Goal: Check status: Check status

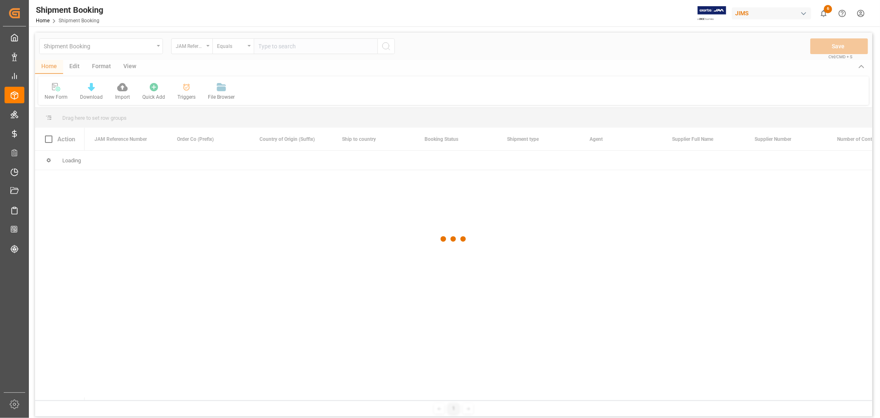
click at [274, 46] on div at bounding box center [453, 239] width 837 height 413
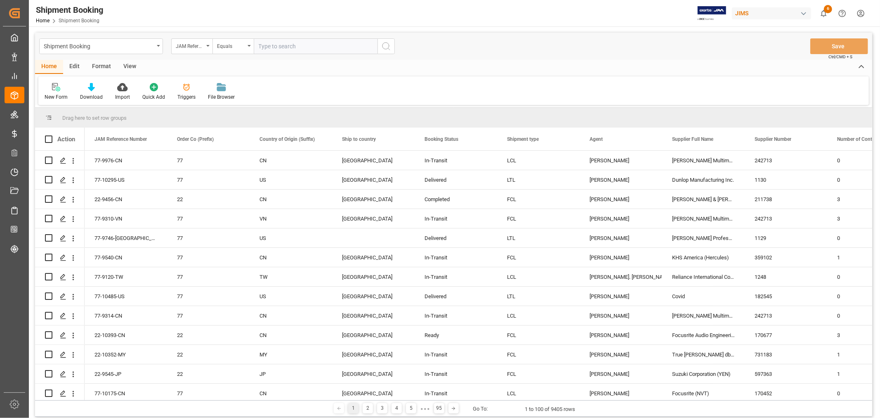
click at [267, 47] on input "text" at bounding box center [316, 46] width 124 height 16
paste input "77-9762-VN"
type input "77-9762-VN"
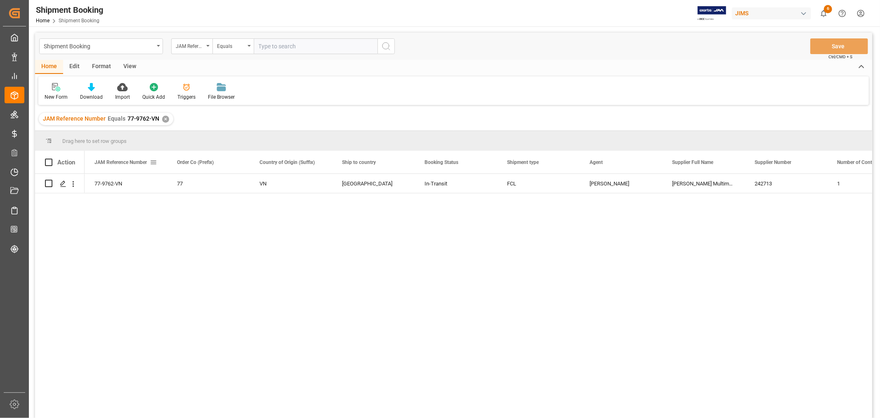
click at [151, 161] on span at bounding box center [153, 161] width 7 height 7
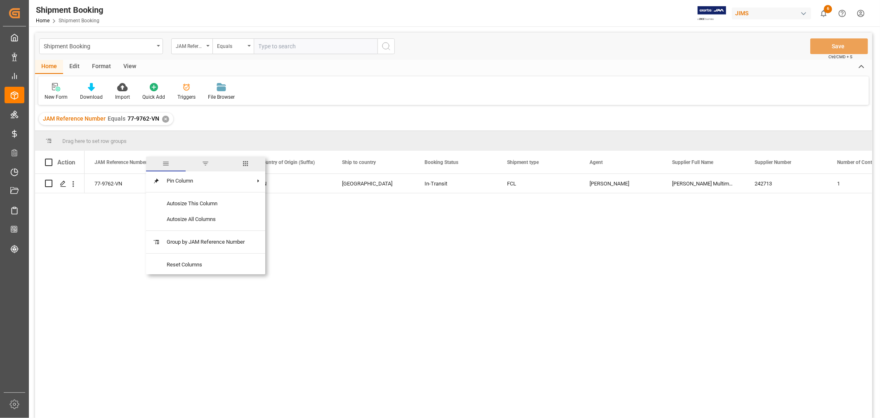
click at [246, 163] on span "columns" at bounding box center [245, 163] width 7 height 7
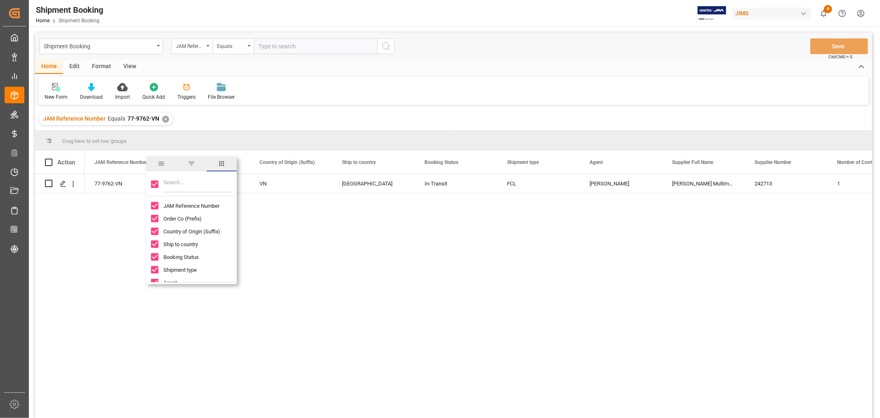
click at [154, 182] on input "Toggle Select All Columns" at bounding box center [154, 183] width 7 height 7
checkbox input "false"
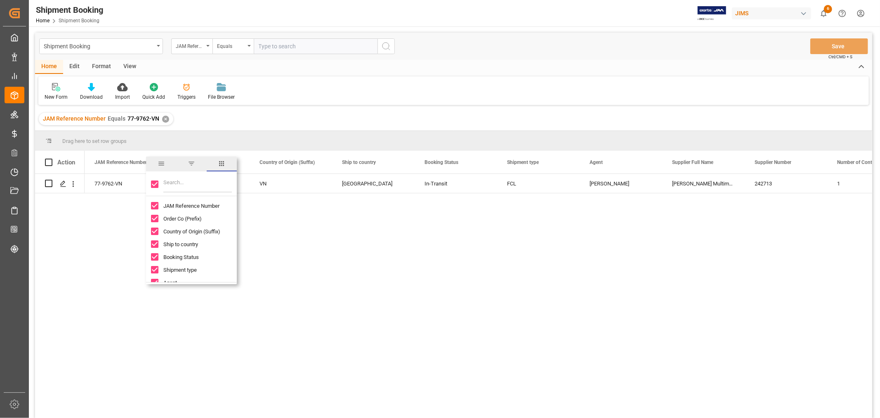
checkbox input "false"
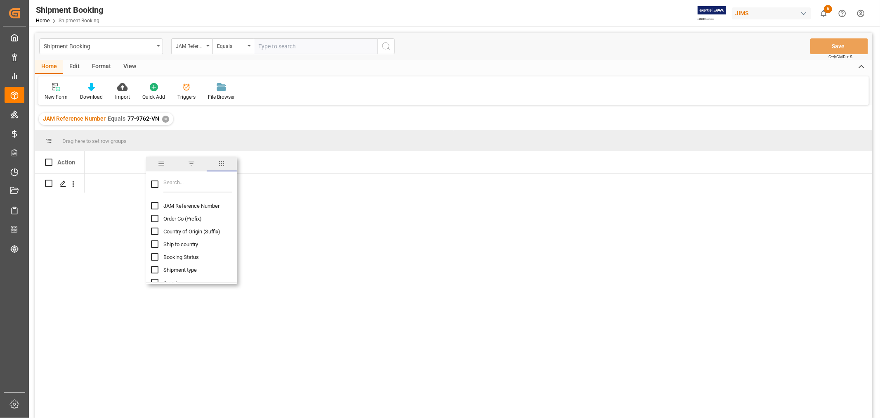
click at [151, 208] on input "JAM Reference Number column toggle visibility (hidden)" at bounding box center [154, 205] width 7 height 7
checkbox input "true"
checkbox input "false"
click at [178, 186] on input "Filter Columns Input" at bounding box center [197, 184] width 69 height 17
type input "d"
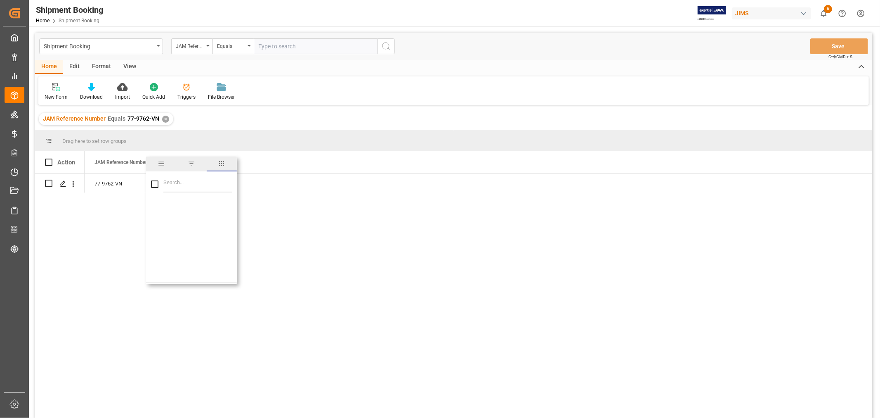
checkbox input "false"
type input "entry"
click at [154, 206] on input "Customs entry number column toggle visibility (hidden)" at bounding box center [154, 205] width 7 height 7
checkbox input "true"
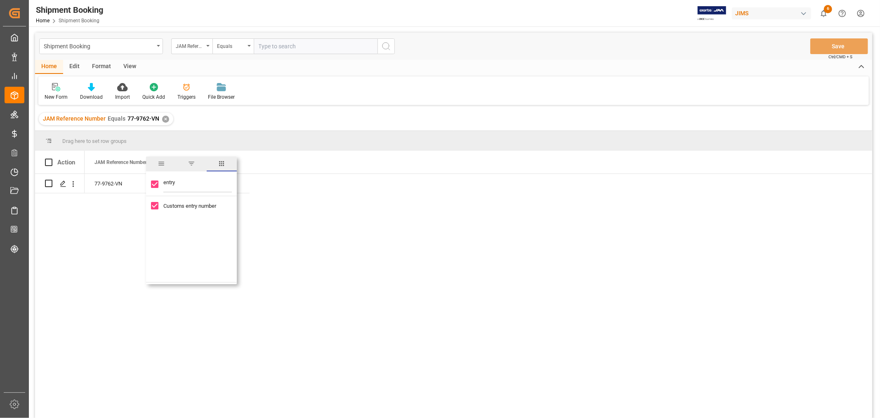
click at [331, 193] on div "77-9762-VN" at bounding box center [479, 298] width 788 height 249
click at [199, 183] on div "Press SPACE to select this row." at bounding box center [208, 183] width 83 height 19
click at [213, 187] on div "Press SPACE to select this row." at bounding box center [208, 183] width 83 height 19
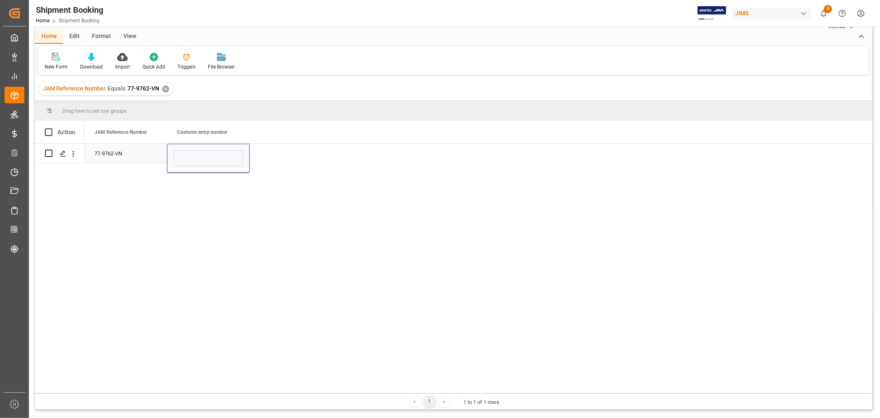
scroll to position [46, 0]
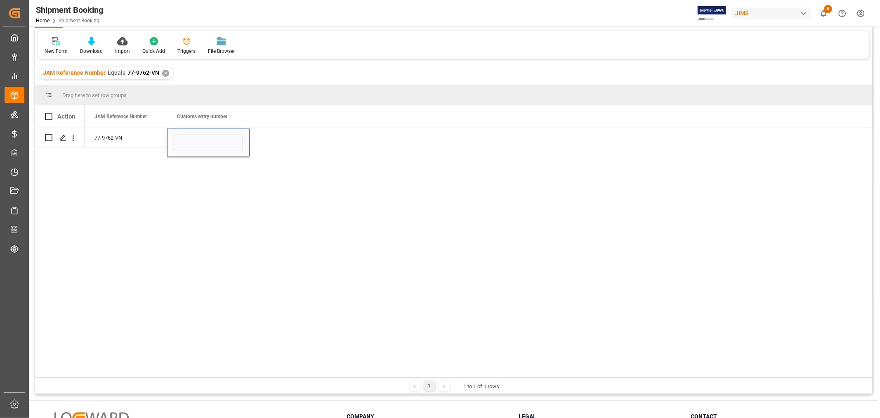
type input "13391-69262839-9"
click at [121, 137] on div "77-9762-VN" at bounding box center [126, 137] width 83 height 19
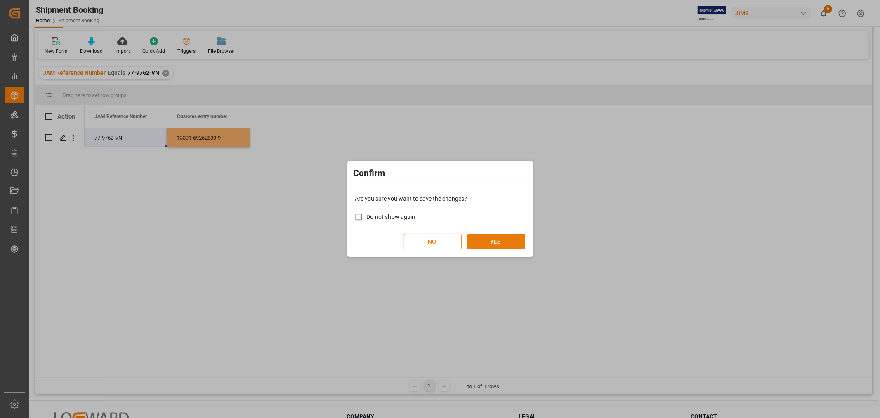
click at [492, 239] on button "YES" at bounding box center [497, 242] width 58 height 16
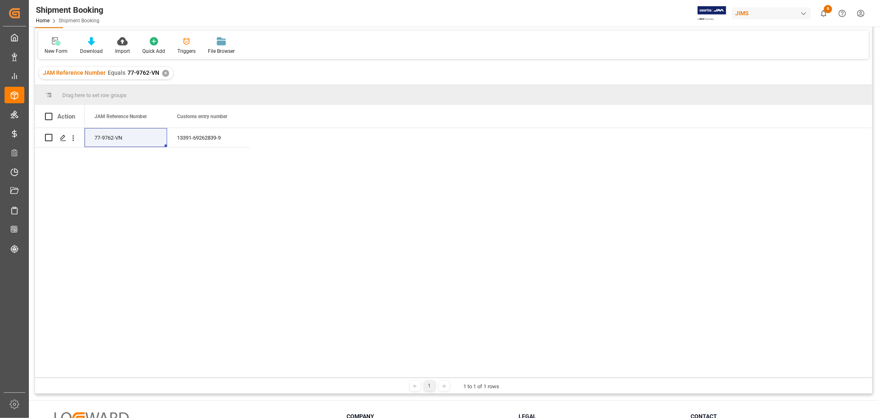
click at [166, 75] on div "✕" at bounding box center [165, 73] width 7 height 7
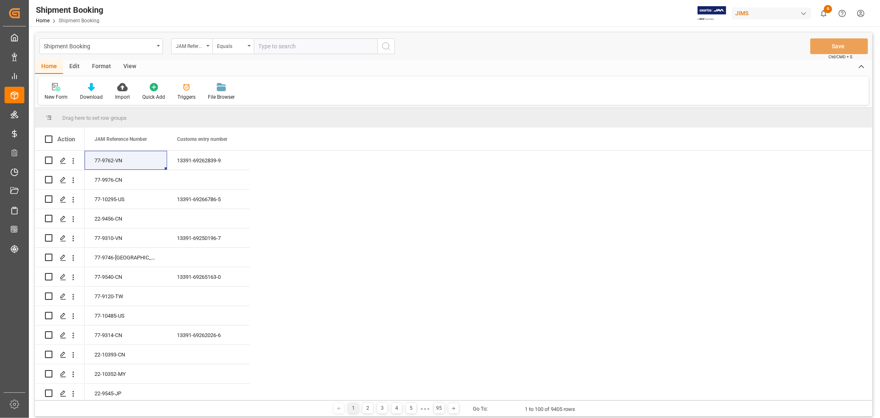
click at [281, 48] on input "text" at bounding box center [316, 46] width 124 height 16
paste input "77-10558-[GEOGRAPHIC_DATA]"
type input "77-10558-[GEOGRAPHIC_DATA]"
click at [383, 47] on icon "search button" at bounding box center [386, 46] width 10 height 10
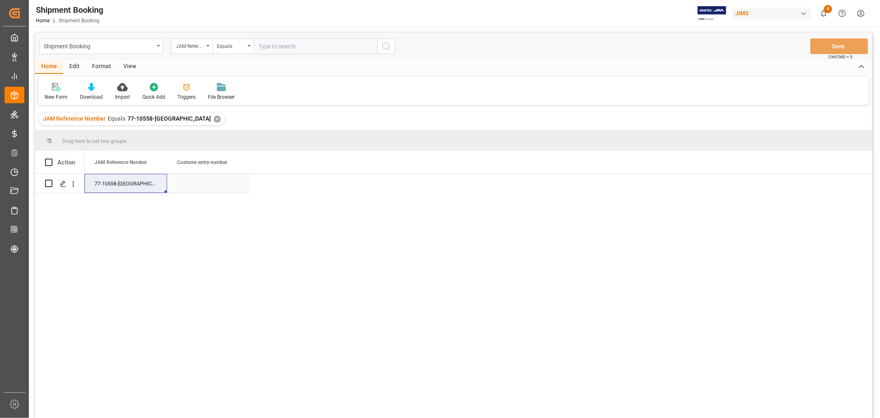
click at [220, 185] on div "Press SPACE to select this row." at bounding box center [208, 183] width 83 height 19
type input "13391-69274206-9"
click at [180, 186] on input "13391-69274206-9" at bounding box center [208, 188] width 69 height 16
click at [125, 175] on div "77-10558-[GEOGRAPHIC_DATA]" at bounding box center [126, 183] width 83 height 19
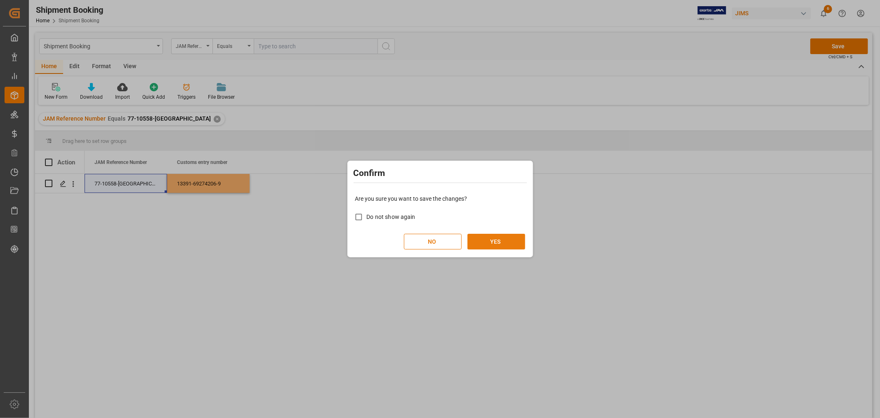
click at [502, 245] on button "YES" at bounding box center [497, 242] width 58 height 16
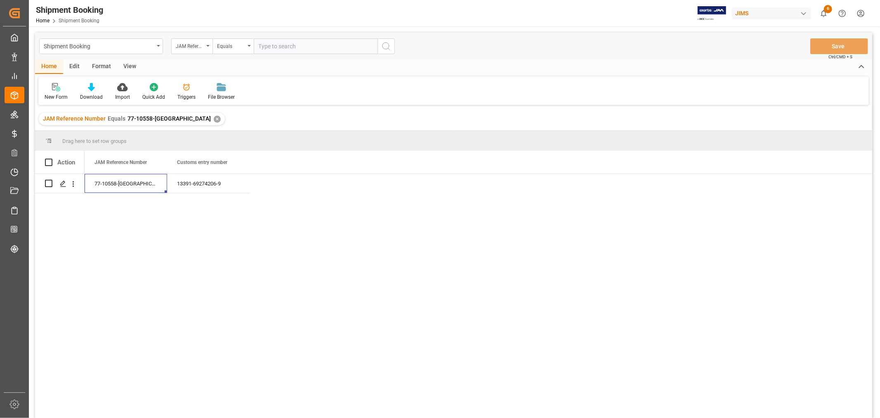
click at [437, 354] on div "77-10558-US 13391-69274206-9" at bounding box center [479, 298] width 788 height 249
drag, startPoint x: 461, startPoint y: 1, endPoint x: 128, endPoint y: 67, distance: 339.2
click at [128, 67] on div "View" at bounding box center [129, 67] width 25 height 14
click at [56, 91] on icon at bounding box center [53, 87] width 8 height 8
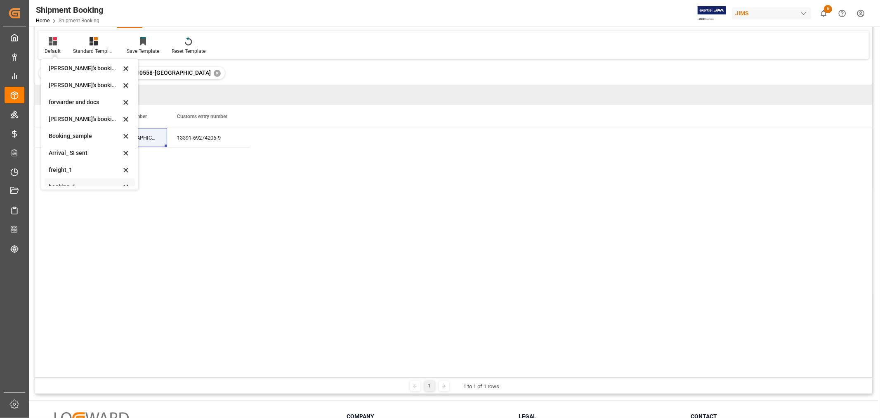
scroll to position [79, 0]
click at [76, 179] on div "booking_5" at bounding box center [85, 178] width 72 height 9
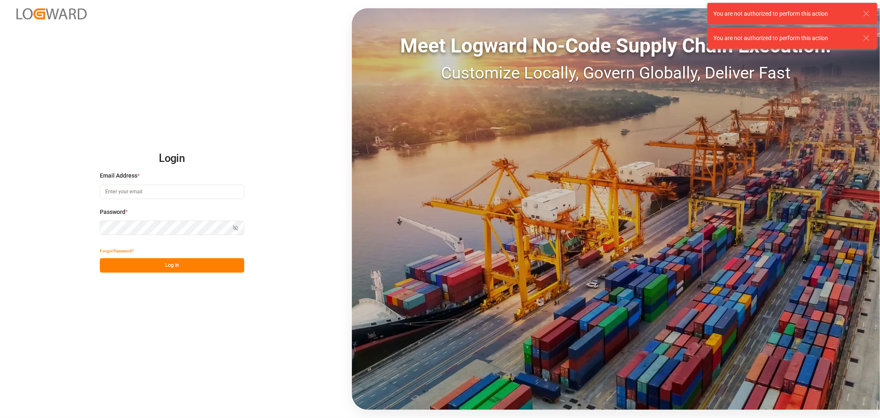
type input "[EMAIL_ADDRESS][DOMAIN_NAME]"
click at [164, 267] on button "Log In" at bounding box center [172, 265] width 144 height 14
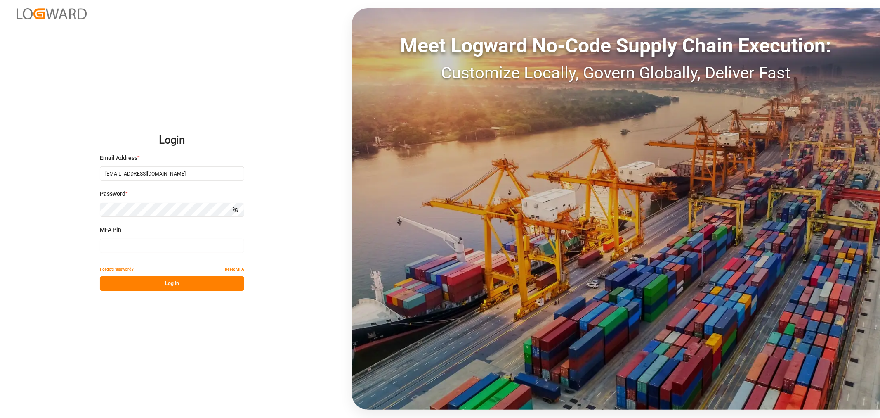
click at [175, 249] on input at bounding box center [172, 246] width 144 height 14
type input "480560"
click at [165, 282] on button "Log In" at bounding box center [172, 283] width 144 height 14
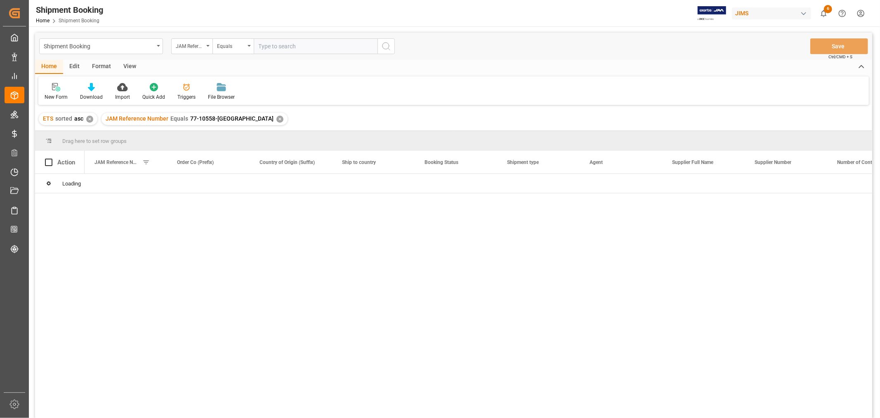
click at [176, 279] on div at bounding box center [479, 298] width 788 height 249
click at [205, 263] on div at bounding box center [479, 298] width 788 height 249
click at [277, 119] on div "✕" at bounding box center [280, 119] width 7 height 7
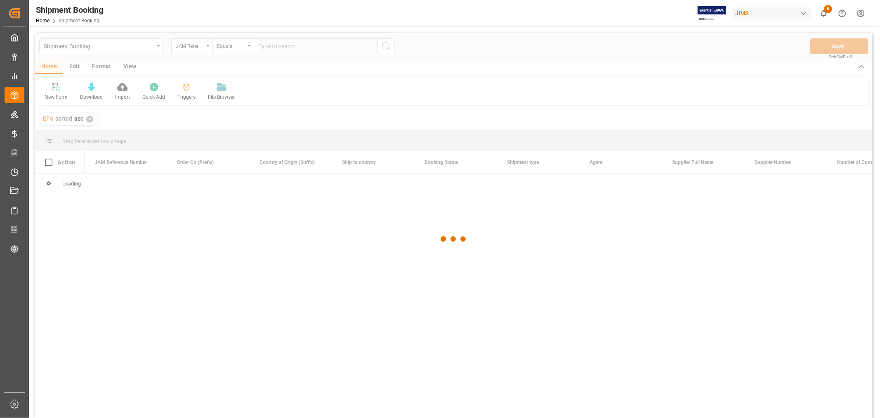
click at [279, 43] on div at bounding box center [453, 239] width 837 height 413
click at [279, 44] on input "text" at bounding box center [316, 46] width 124 height 16
paste input "77-10496-CN"
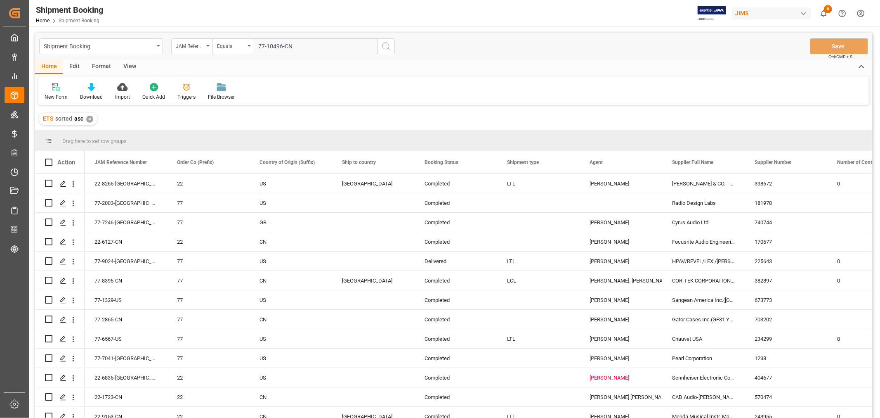
type input "77-10496-CN"
click at [390, 47] on icon "search button" at bounding box center [386, 46] width 10 height 10
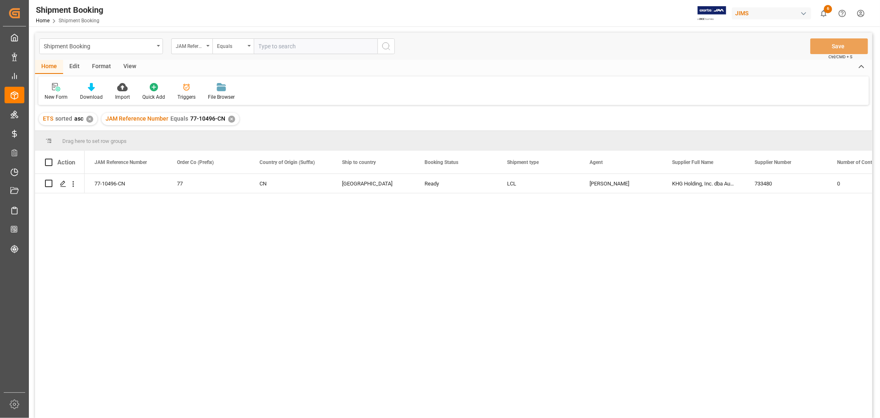
click at [135, 67] on div "View" at bounding box center [129, 67] width 25 height 14
click at [55, 95] on div "Default" at bounding box center [53, 96] width 16 height 7
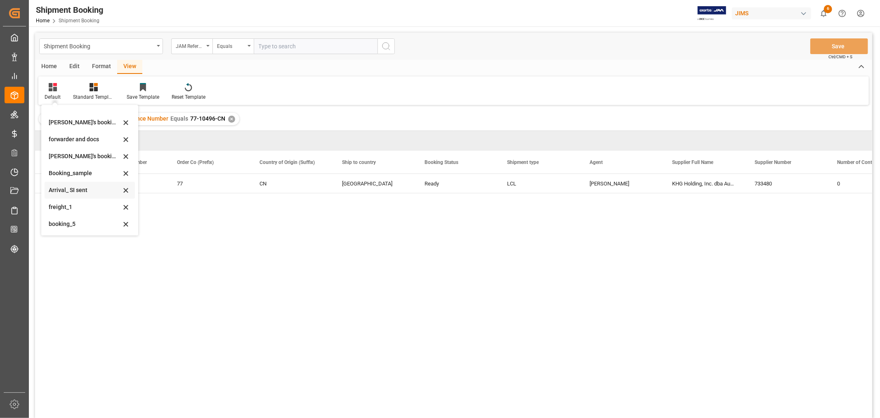
scroll to position [92, 0]
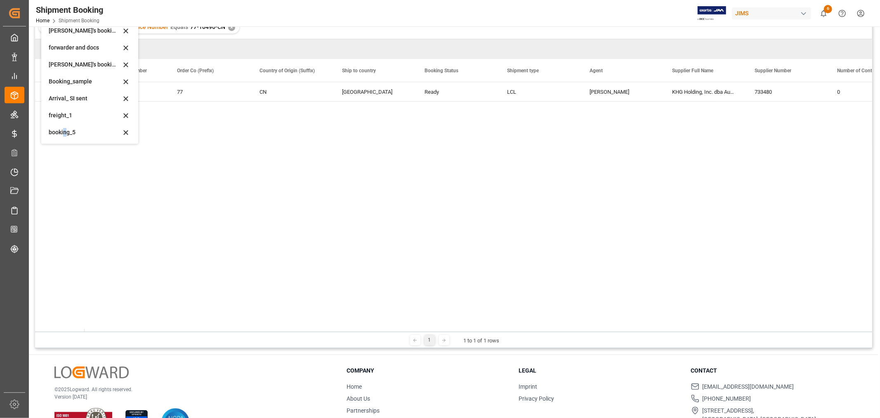
click at [65, 137] on div "booking_5" at bounding box center [90, 132] width 90 height 17
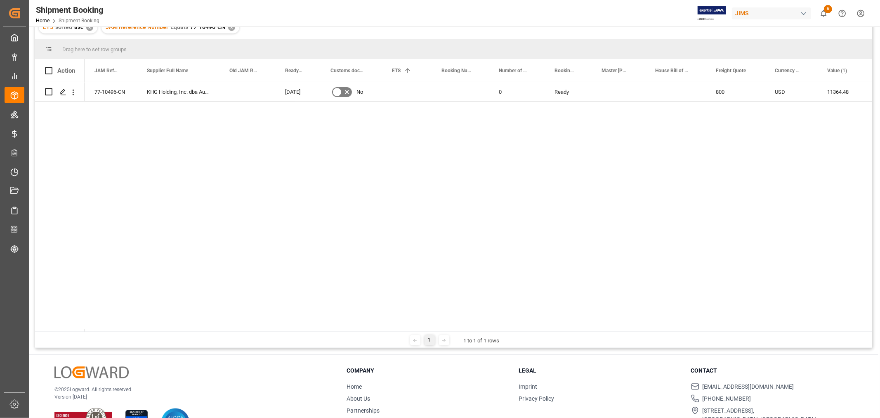
drag, startPoint x: 131, startPoint y: 140, endPoint x: 137, endPoint y: 138, distance: 6.7
click at [135, 140] on div "77-10496-CN Ready KHG Holding, Inc. dba Austere 0 [DATE] No 800 USD 11364.48 US…" at bounding box center [479, 206] width 788 height 249
